Goal: Information Seeking & Learning: Learn about a topic

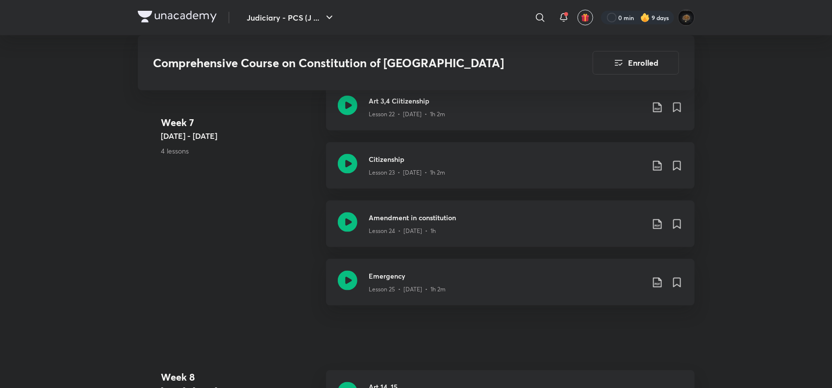
scroll to position [2149, 0]
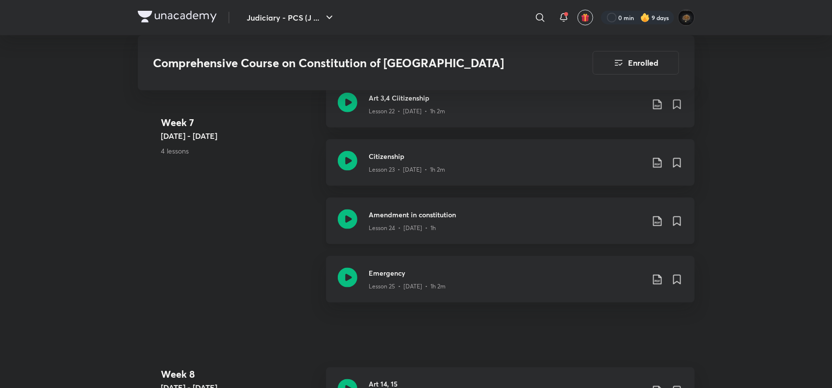
click at [342, 209] on icon at bounding box center [348, 219] width 20 height 20
click at [344, 268] on icon at bounding box center [348, 278] width 20 height 20
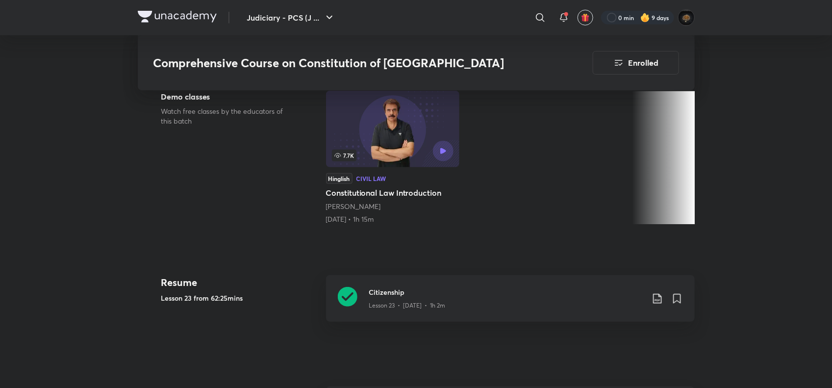
scroll to position [289, 0]
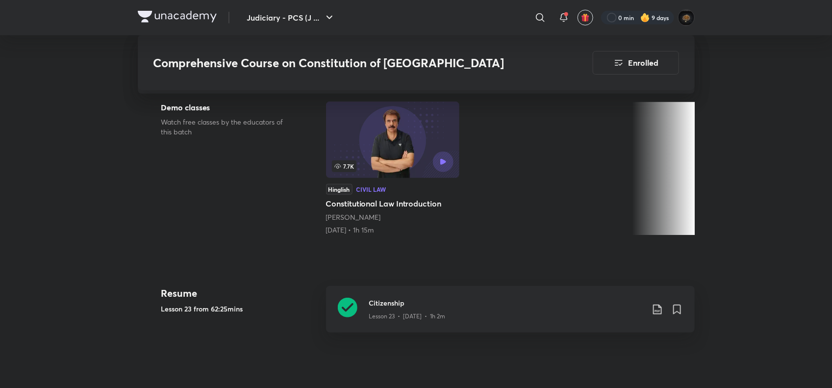
scroll to position [2239, 0]
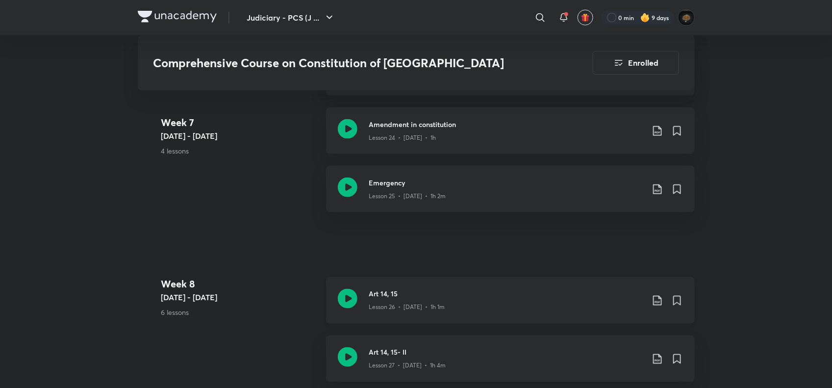
click at [347, 289] on icon at bounding box center [348, 299] width 20 height 20
